Goal: Find specific page/section: Find specific page/section

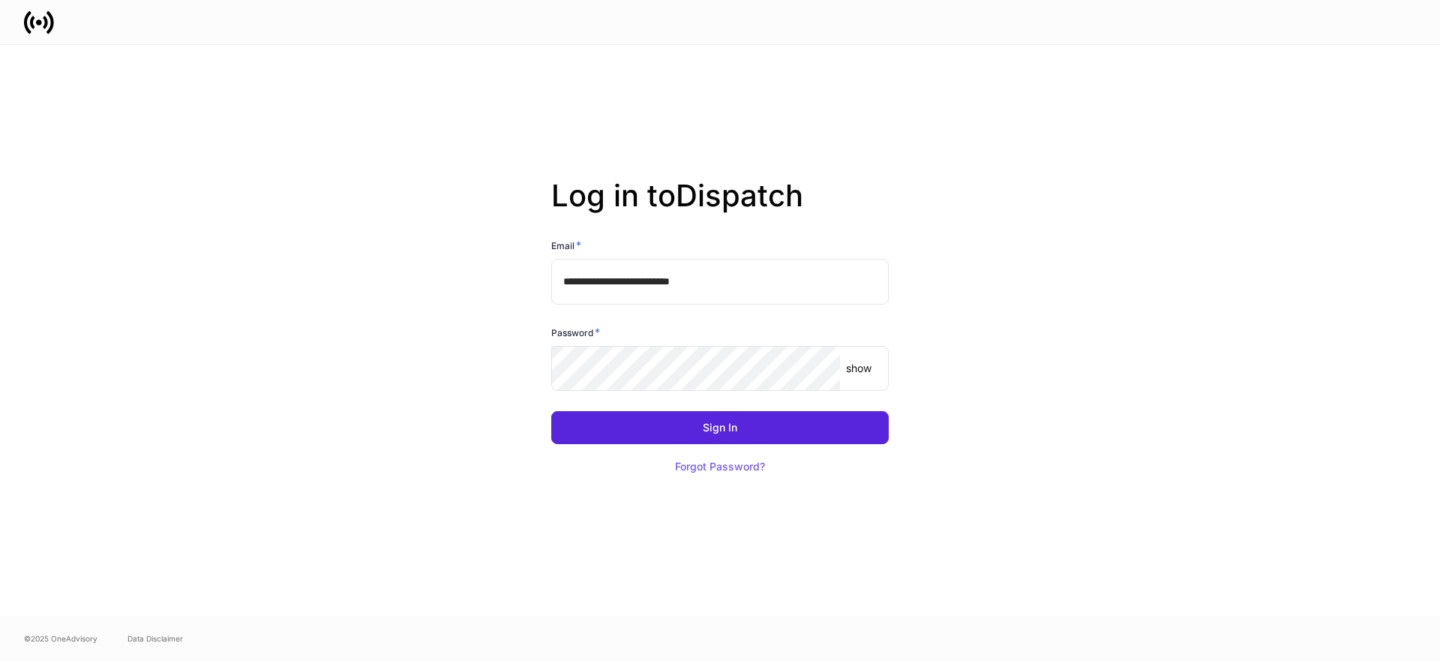
click at [730, 284] on input "**********" at bounding box center [720, 281] width 338 height 45
